Goal: Task Accomplishment & Management: Complete application form

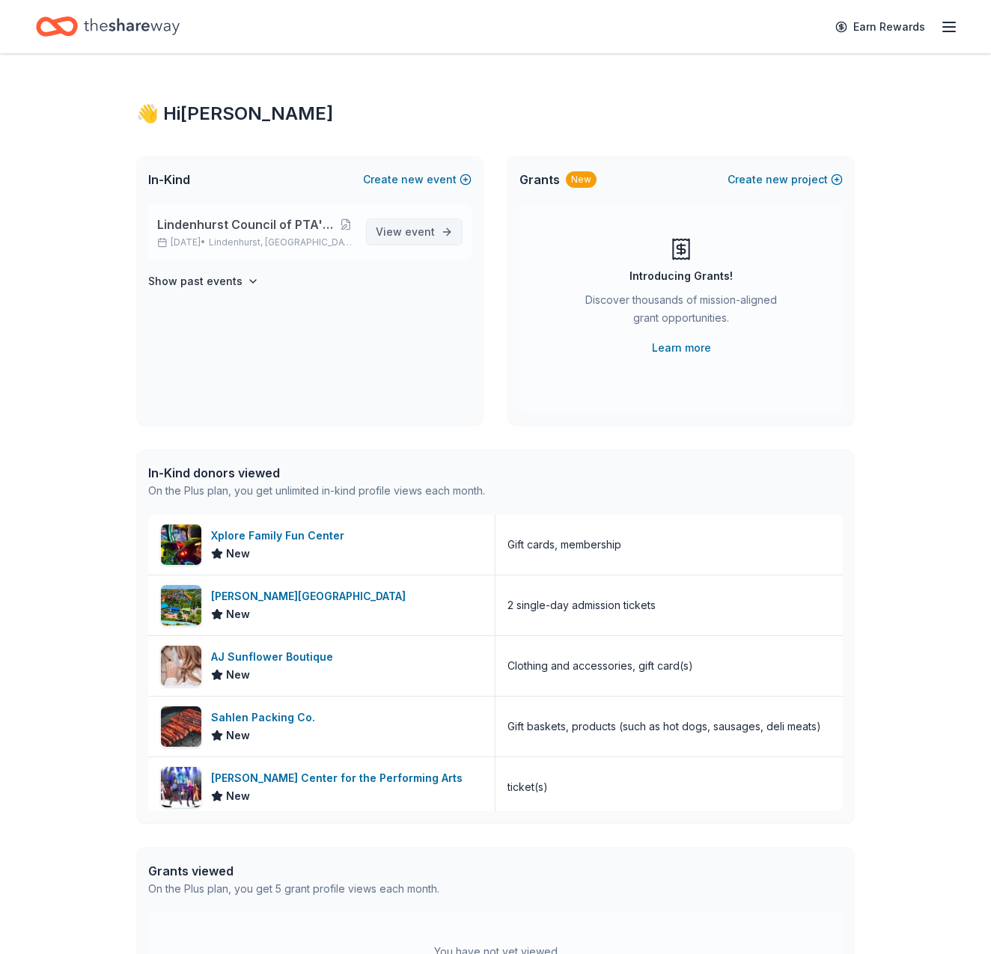
click at [420, 233] on span "event" at bounding box center [420, 231] width 30 height 13
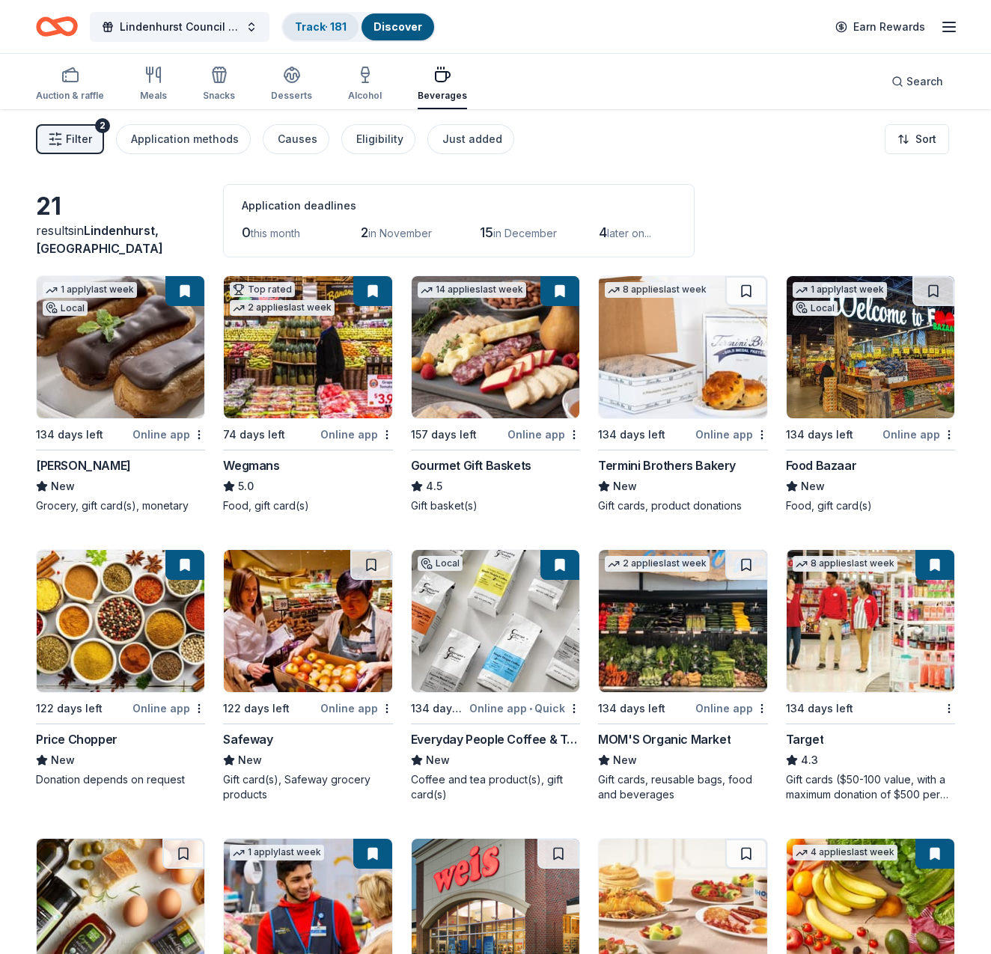
click at [340, 27] on link "Track · 181" at bounding box center [321, 26] width 52 height 13
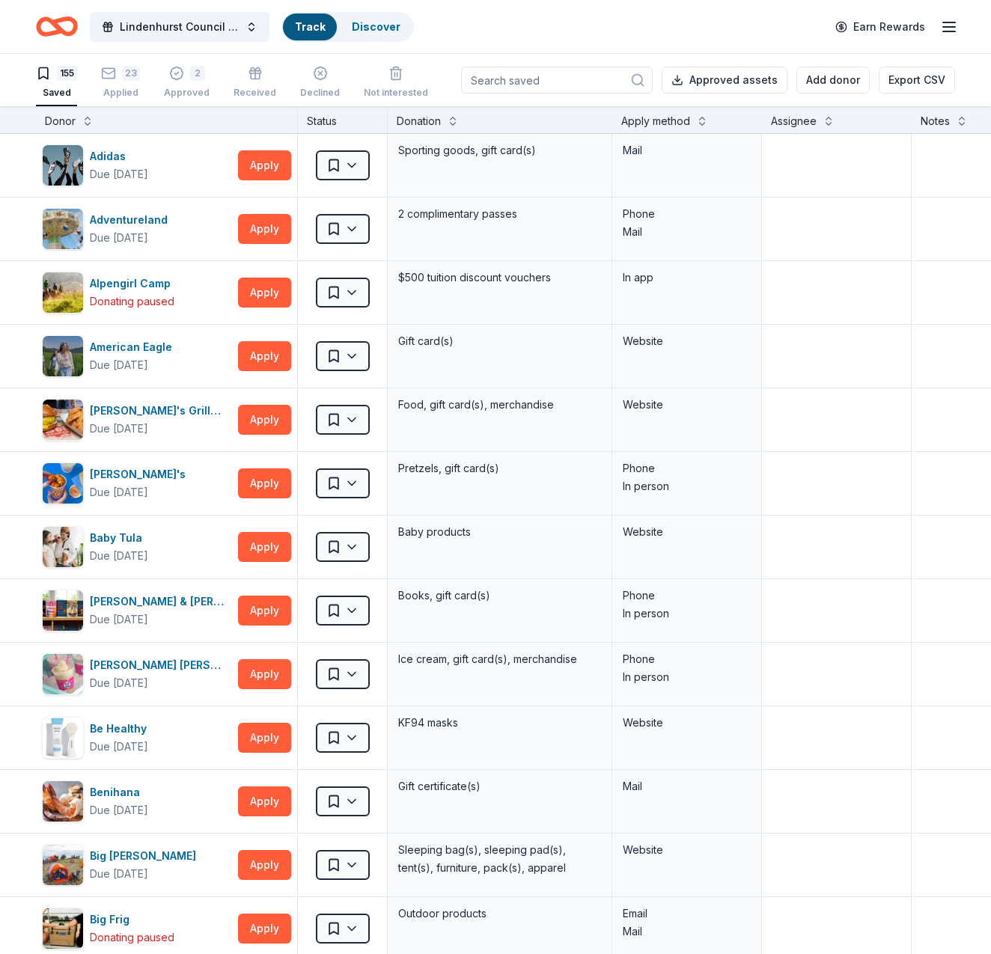
click at [308, 25] on link "Track" at bounding box center [310, 26] width 30 height 13
click at [130, 88] on div "Applied" at bounding box center [120, 93] width 39 height 12
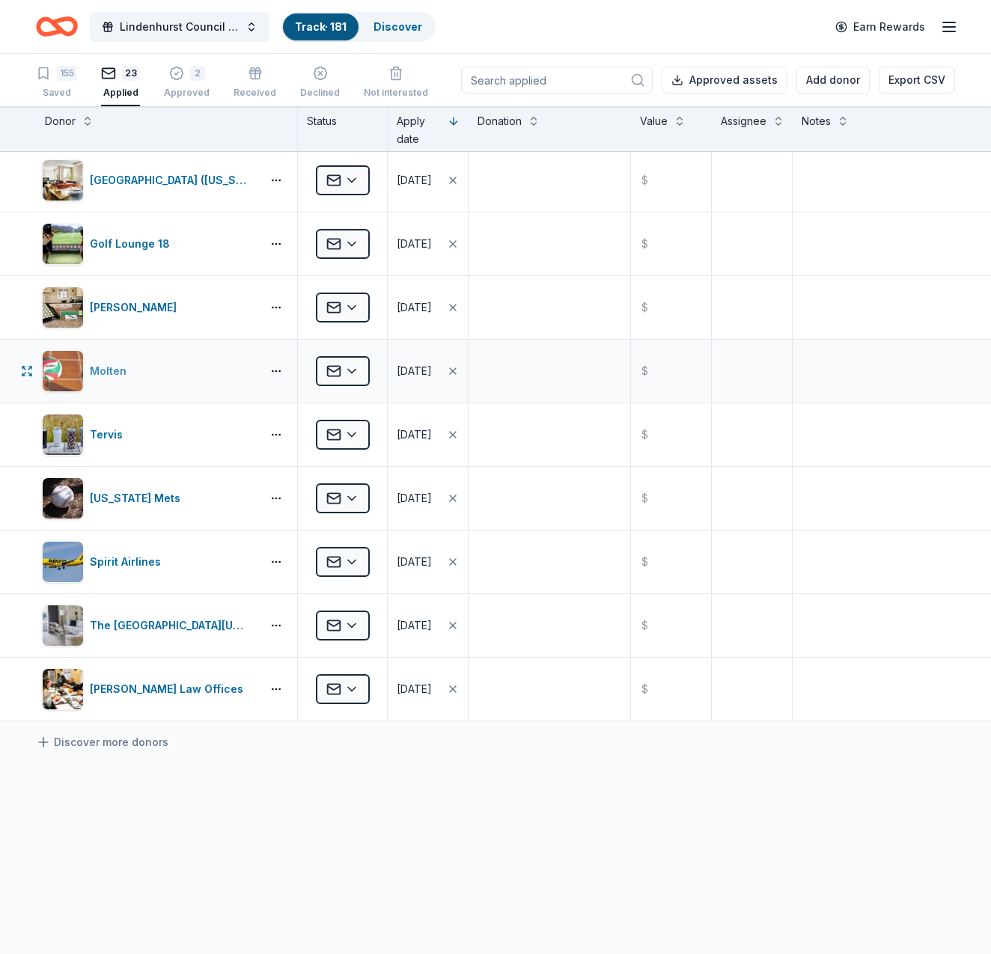
scroll to position [898, 0]
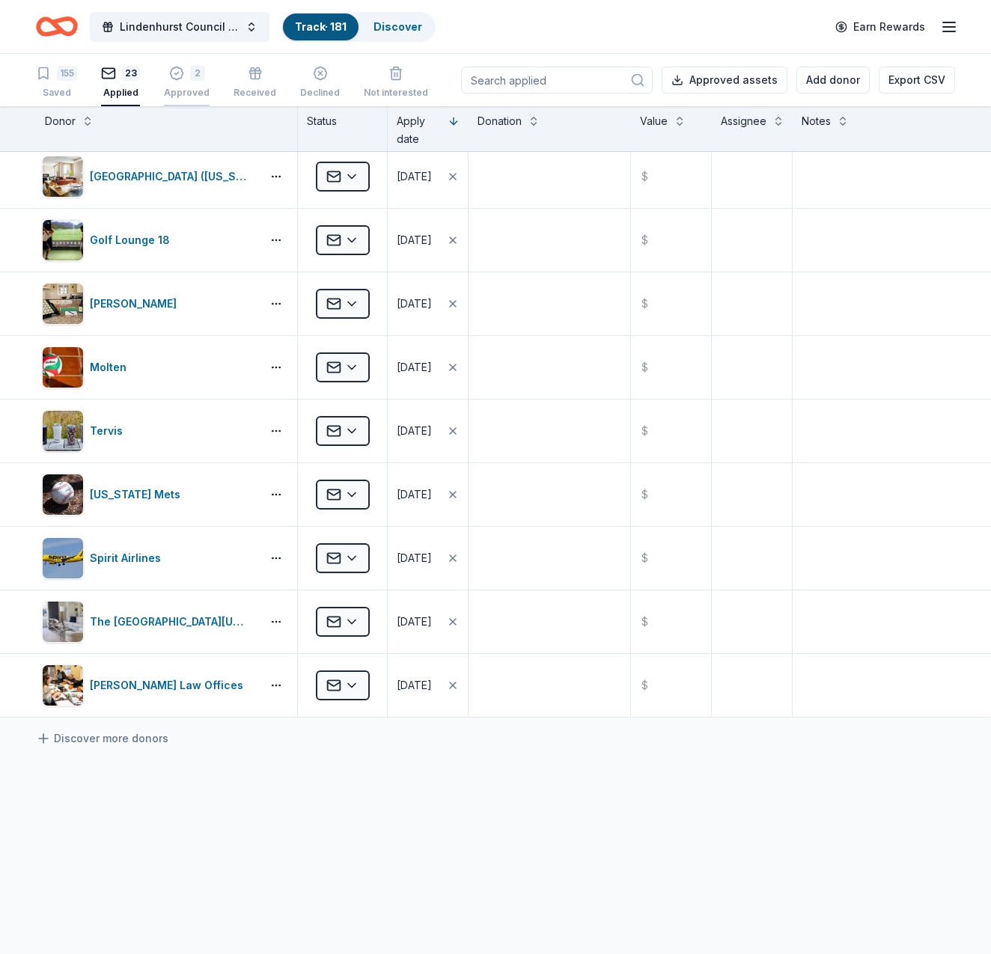
click at [192, 79] on div "2" at bounding box center [197, 73] width 15 height 15
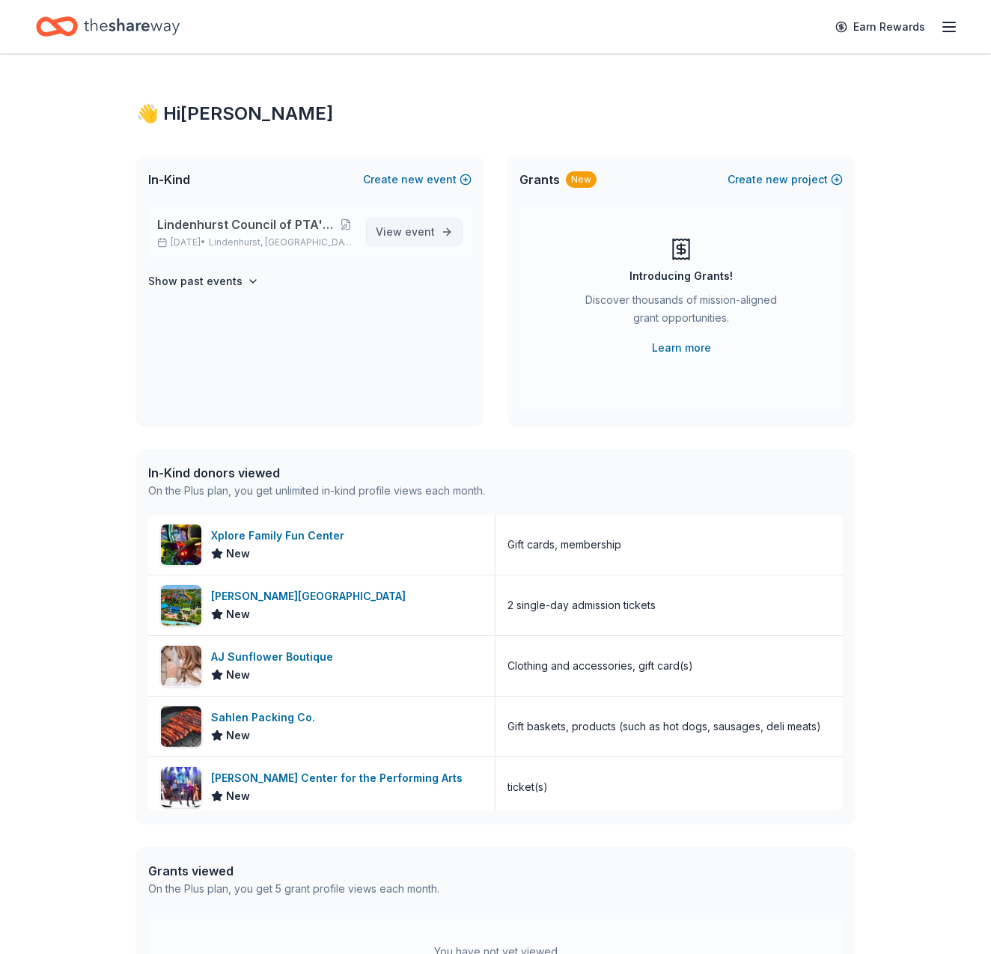
click at [417, 230] on span "event" at bounding box center [420, 231] width 30 height 13
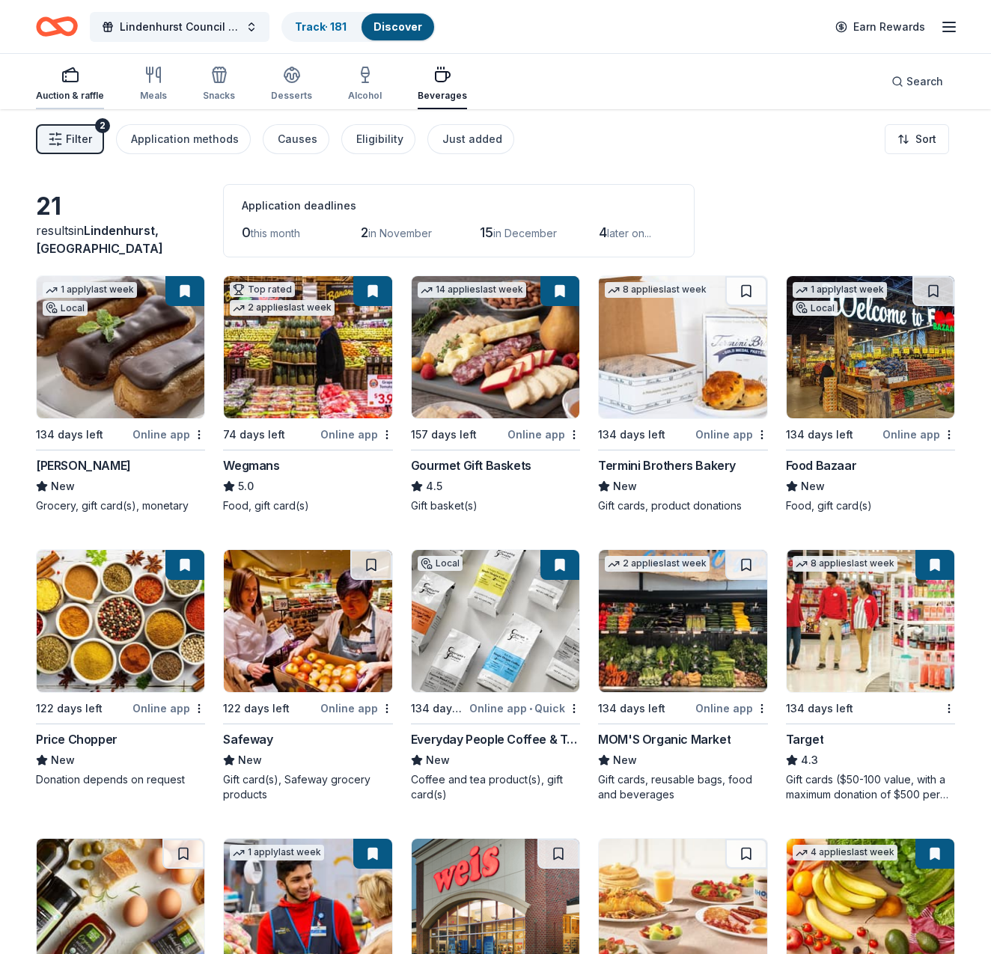
click at [71, 67] on icon "button" at bounding box center [70, 75] width 18 height 18
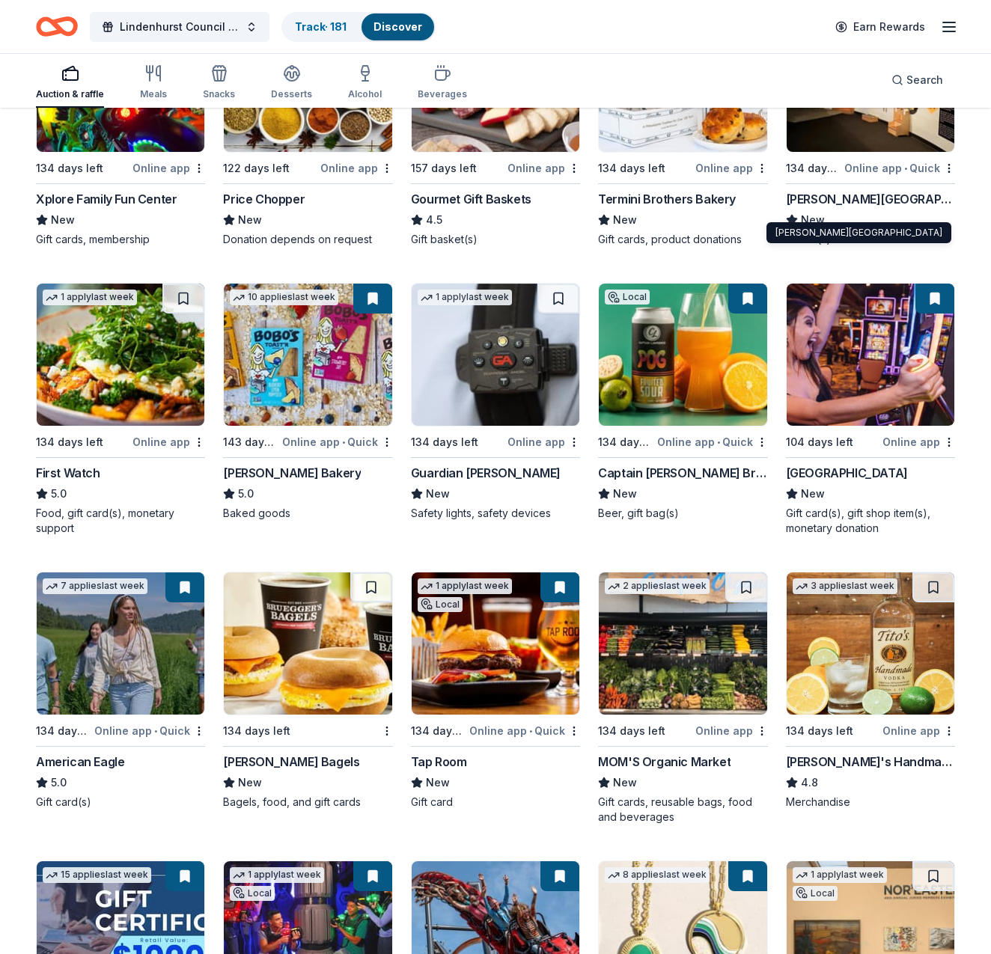
scroll to position [1428, 0]
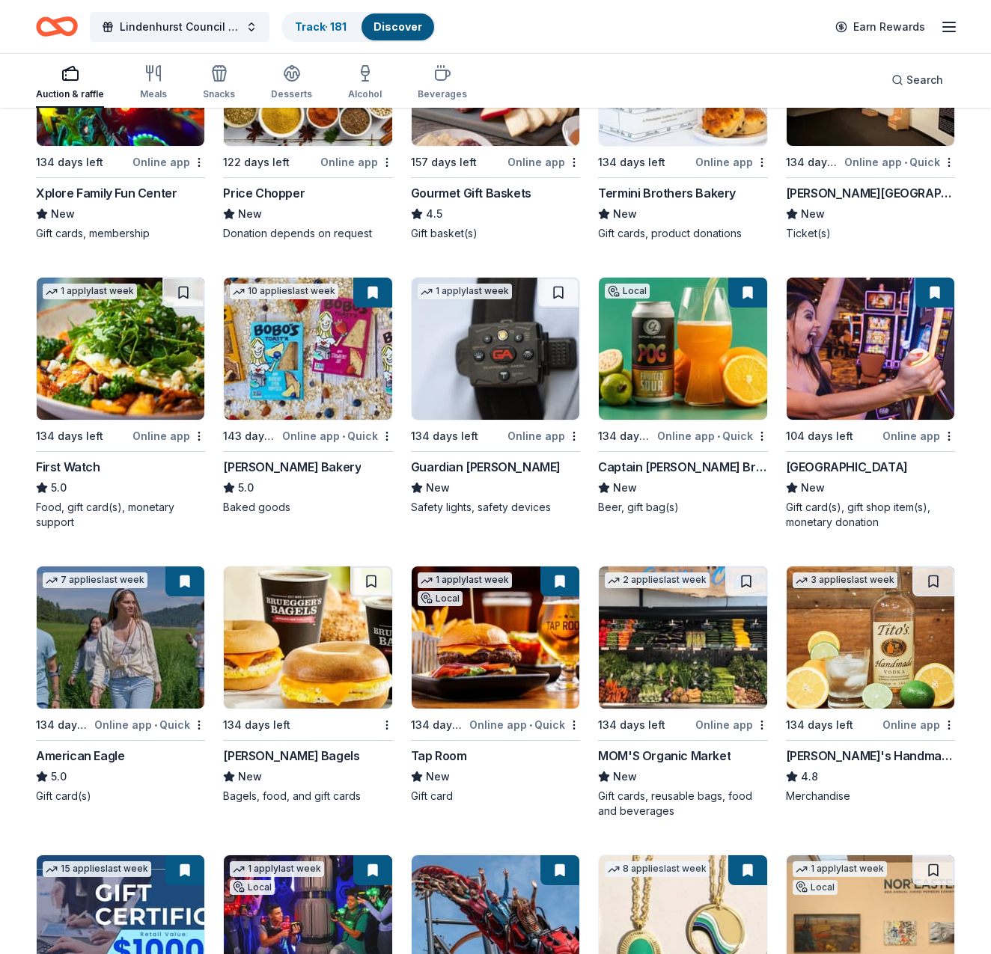
click at [871, 372] on img at bounding box center [871, 349] width 168 height 142
click at [943, 291] on button at bounding box center [935, 293] width 39 height 30
click at [934, 291] on button at bounding box center [935, 293] width 39 height 30
click at [853, 459] on div "[GEOGRAPHIC_DATA]" at bounding box center [847, 467] width 122 height 18
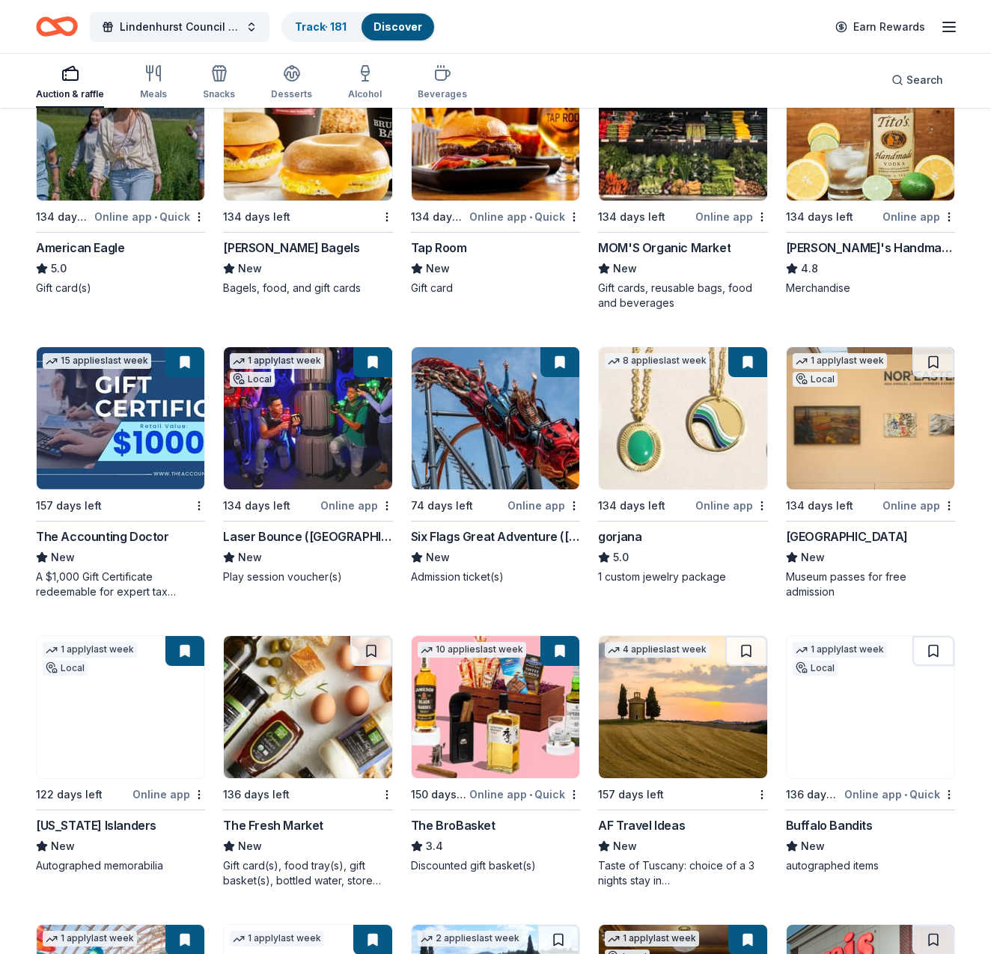
scroll to position [1966, 0]
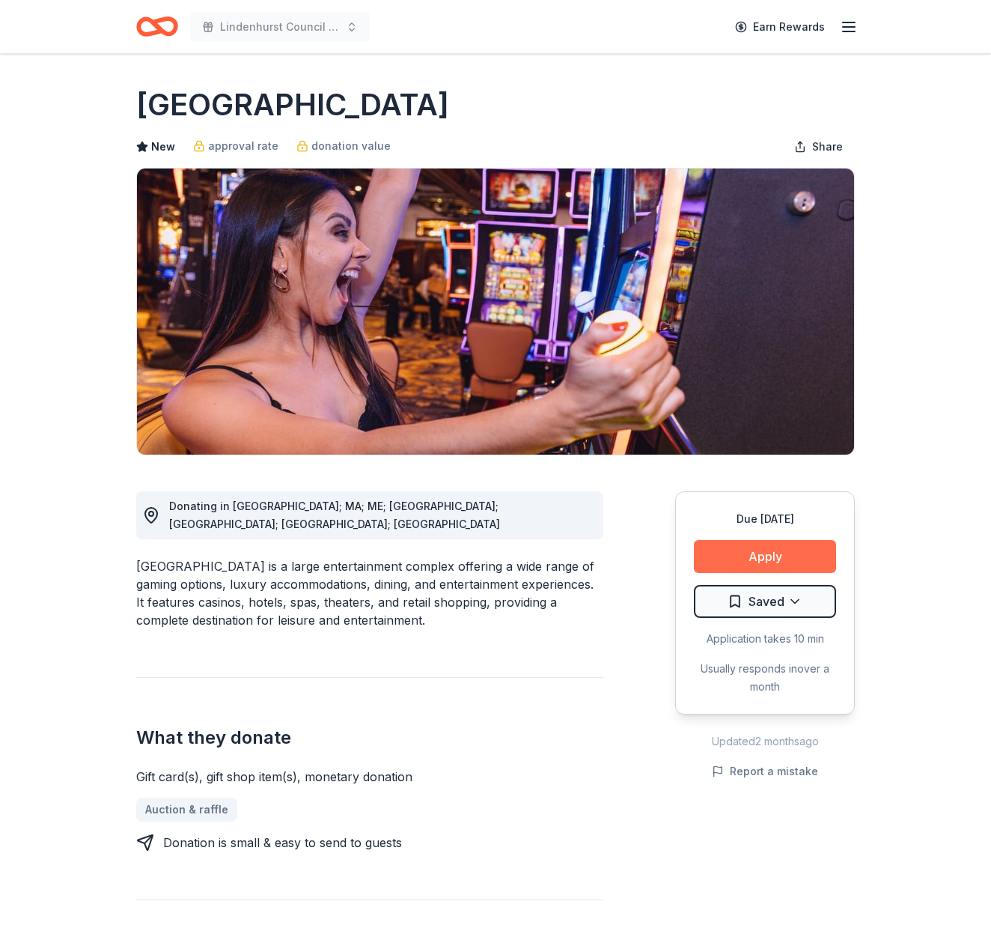
click at [775, 559] on button "Apply" at bounding box center [765, 556] width 142 height 33
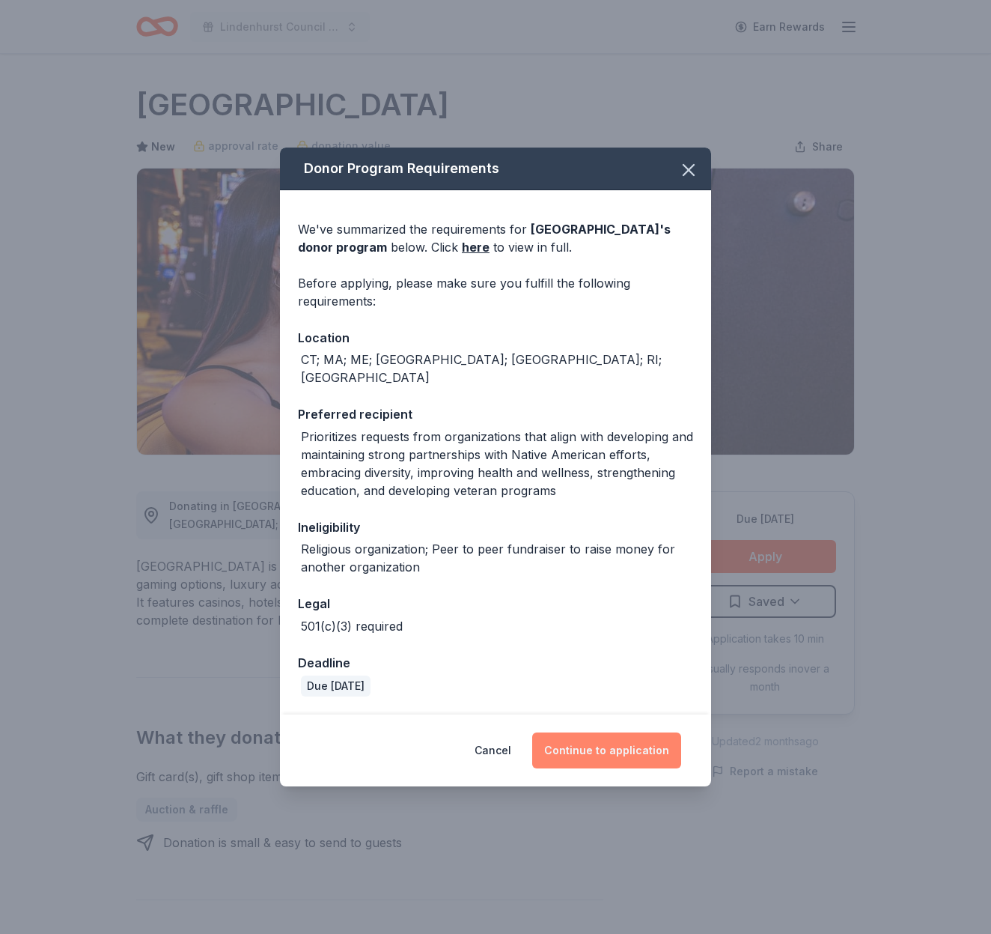
click at [635, 732] on button "Continue to application" at bounding box center [606, 750] width 149 height 36
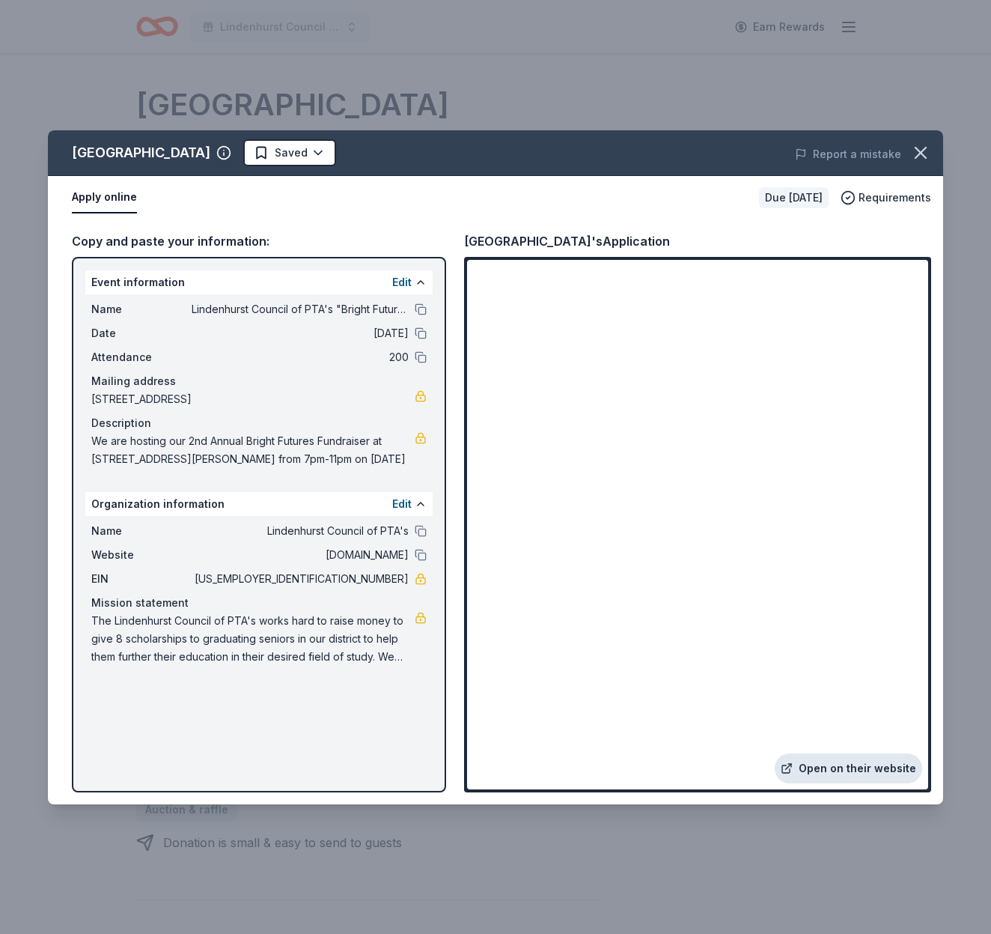
click at [867, 774] on link "Open on their website" at bounding box center [848, 768] width 147 height 30
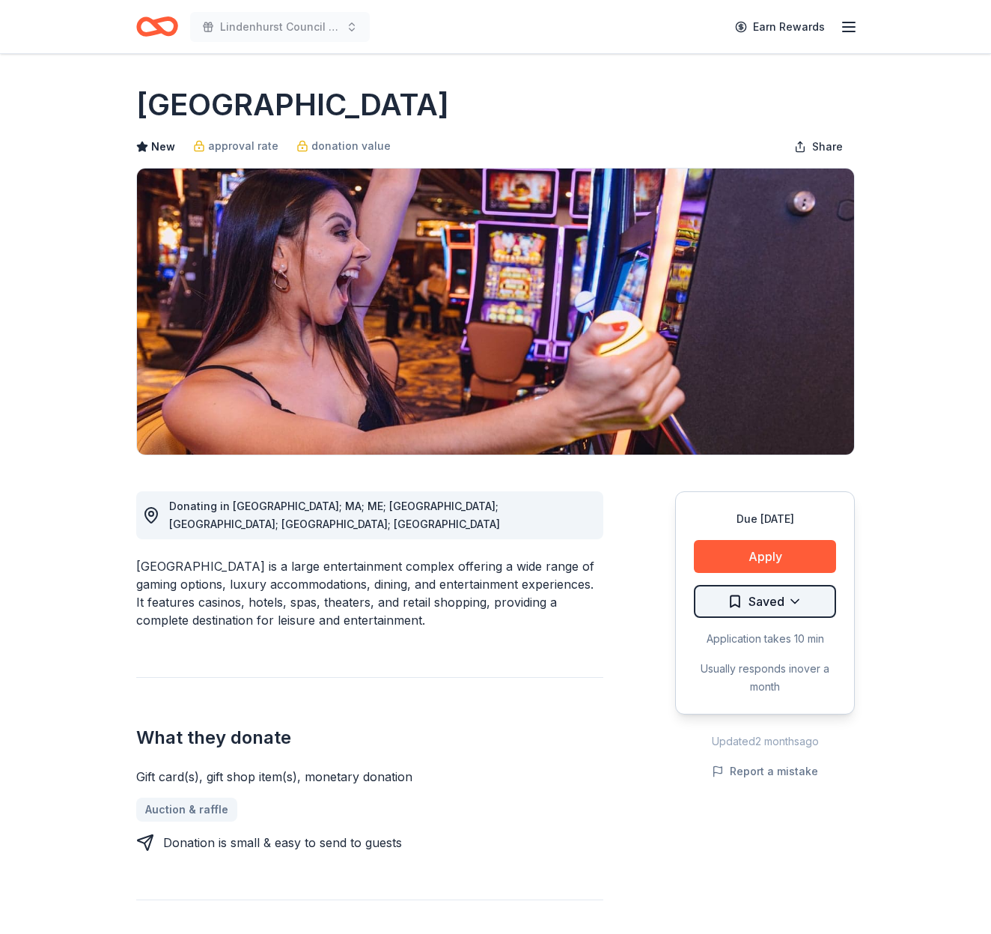
click at [765, 607] on html "Lindenhurst Council of PTA's "Bright Futures" Fundraiser Earn Rewards Due in 10…" at bounding box center [495, 467] width 991 height 934
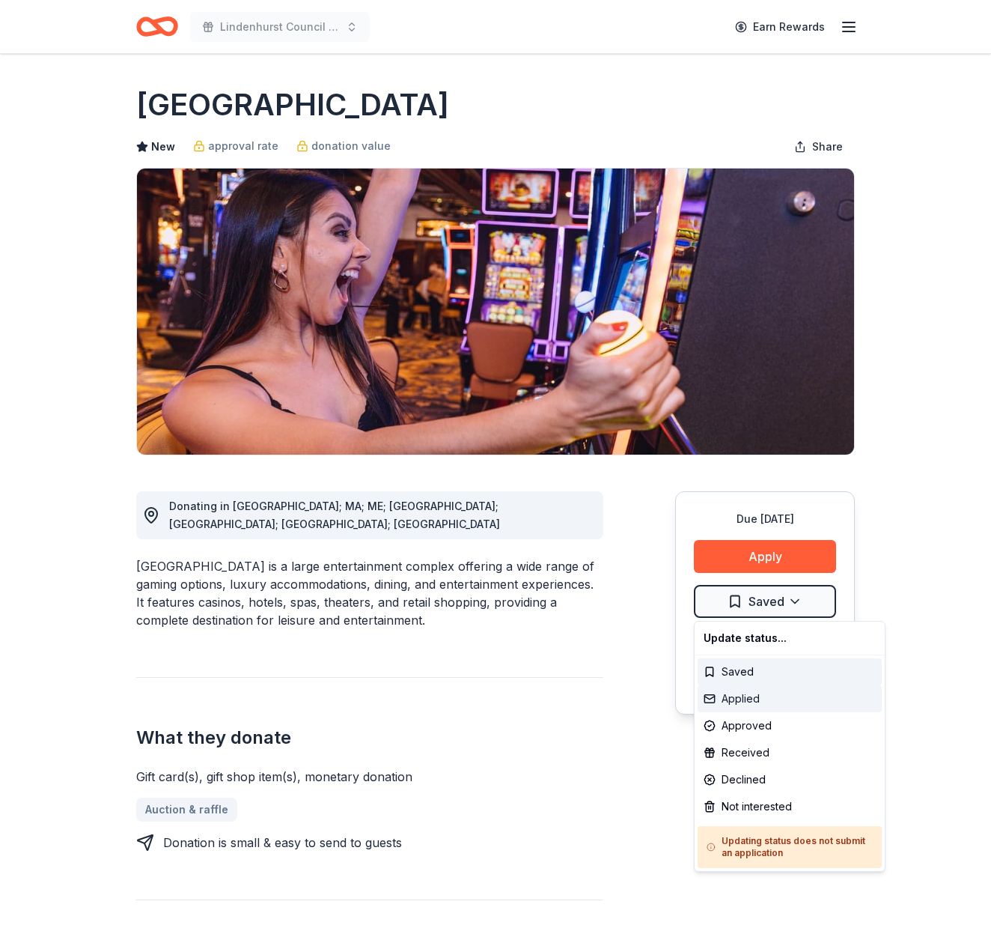
click at [764, 698] on div "Applied" at bounding box center [790, 698] width 184 height 27
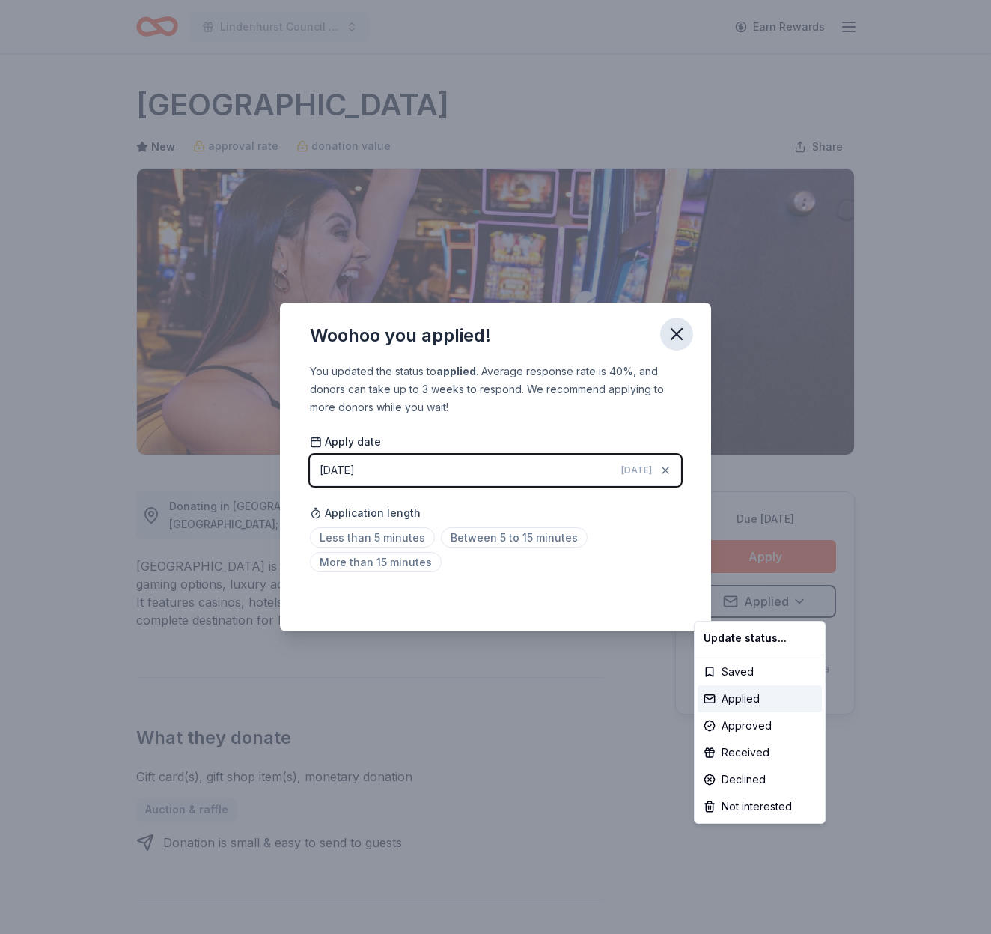
click at [679, 332] on html "Lindenhurst Council of PTA's "Bright Futures" Fundraiser Earn Rewards Due in 10…" at bounding box center [495, 467] width 991 height 934
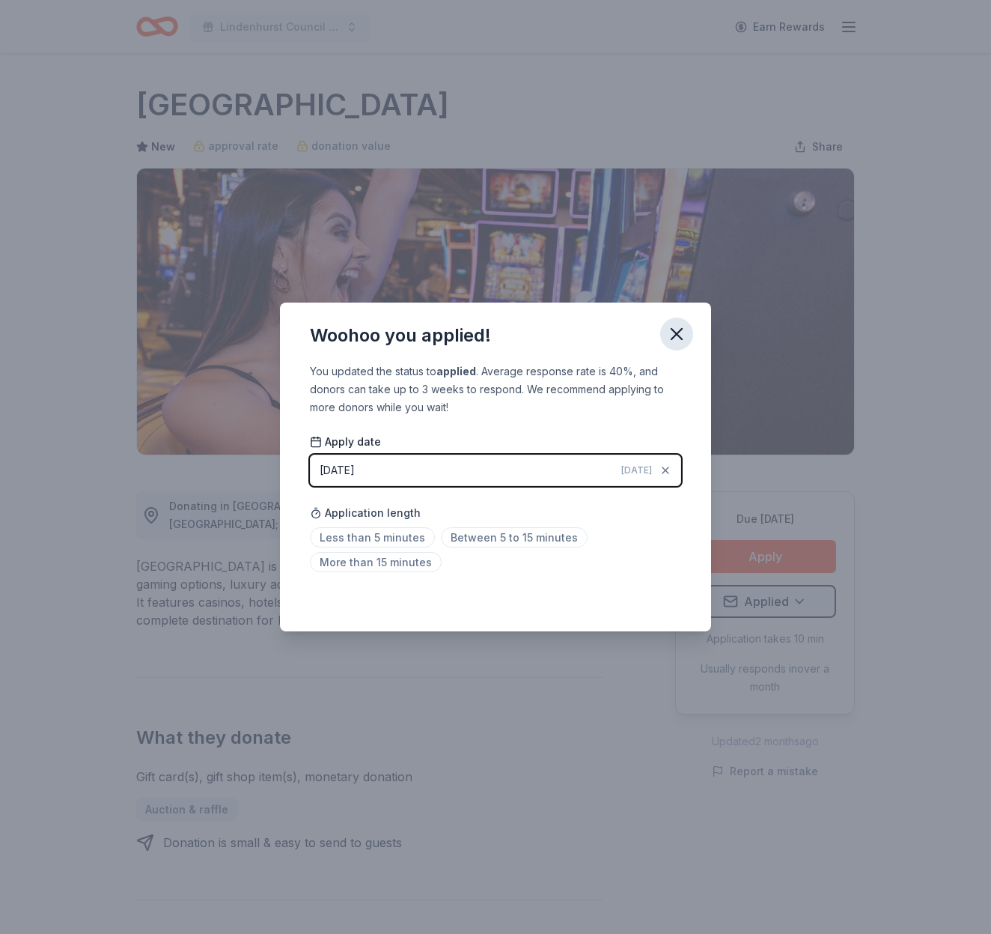
click at [669, 332] on icon "button" at bounding box center [676, 333] width 21 height 21
